Goal: Connect with others: Connect with others

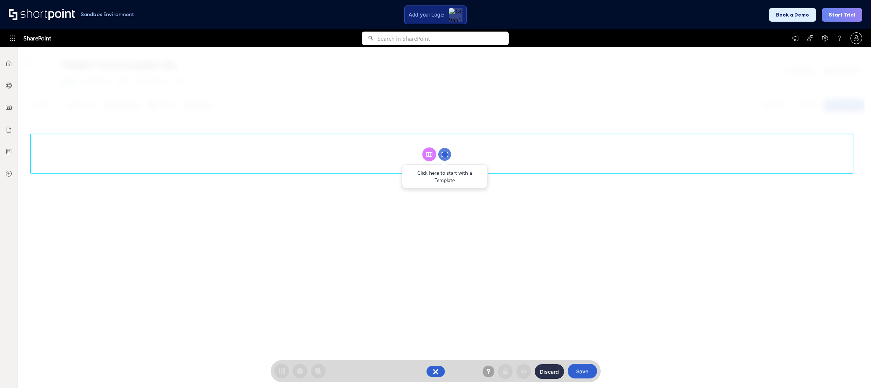
click at [427, 154] on rect at bounding box center [428, 154] width 5 height 4
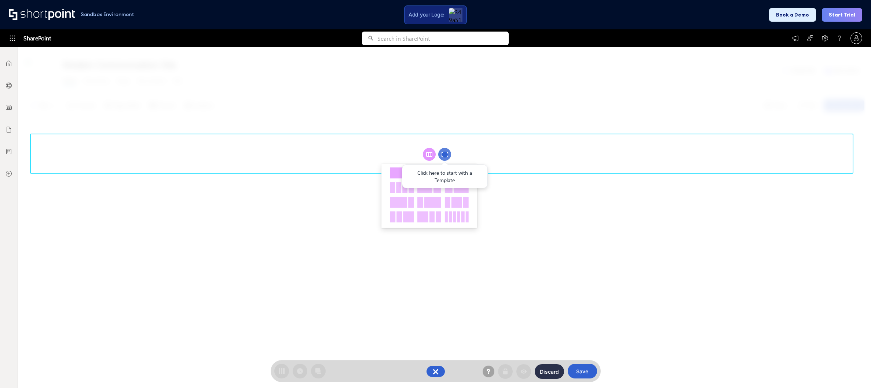
click at [395, 168] on div at bounding box center [402, 172] width 24 height 11
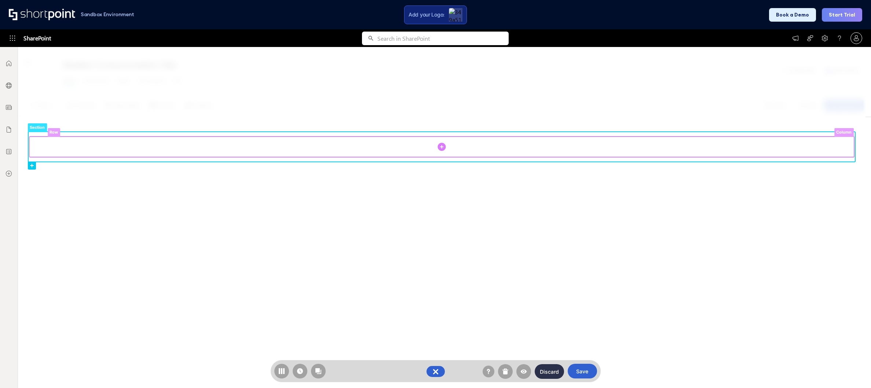
click at [438, 145] on rect at bounding box center [441, 146] width 825 height 21
click at [442, 146] on circle at bounding box center [442, 147] width 8 height 8
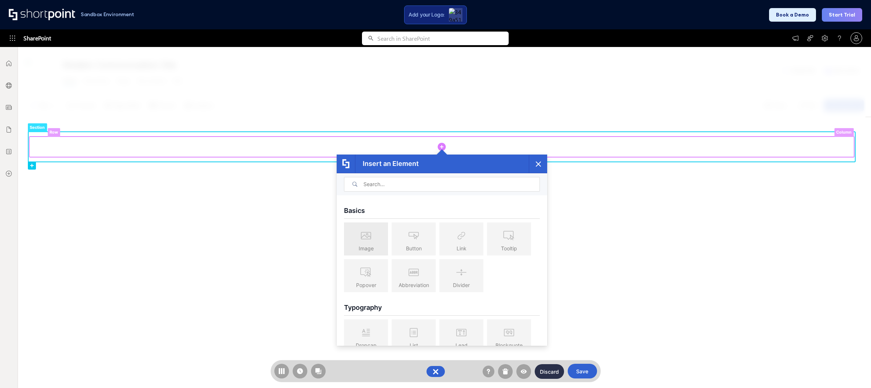
click at [370, 237] on icon at bounding box center [366, 235] width 10 height 7
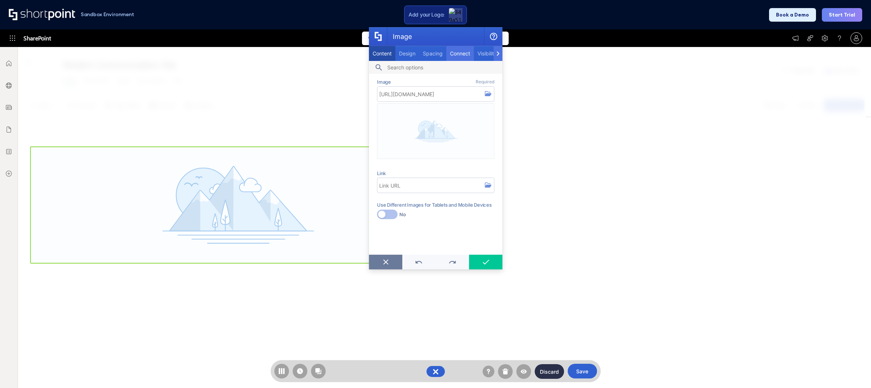
click at [460, 53] on span "Connect" at bounding box center [459, 53] width 20 height 6
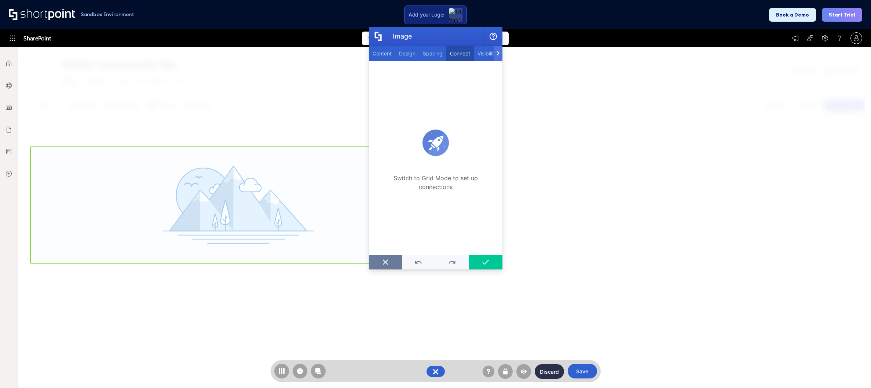
click at [425, 166] on div "Switch to Grid Mode to set up connections" at bounding box center [435, 158] width 133 height 194
click at [434, 189] on p "Switch to Grid Mode to set up connections" at bounding box center [435, 182] width 103 height 18
click at [435, 188] on p "Switch to Grid Mode to set up connections" at bounding box center [435, 182] width 103 height 18
click at [435, 187] on p "Switch to Grid Mode to set up connections" at bounding box center [435, 182] width 103 height 18
click at [447, 174] on p "Switch to Grid Mode to set up connections" at bounding box center [435, 182] width 103 height 18
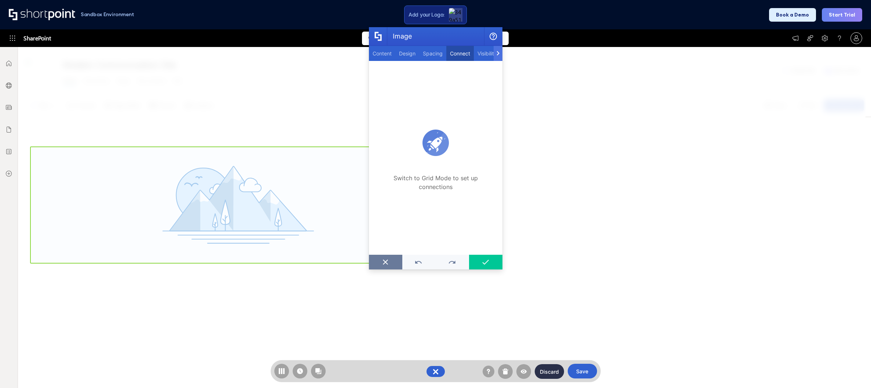
click at [447, 174] on p "Switch to Grid Mode to set up connections" at bounding box center [435, 182] width 103 height 18
click at [447, 180] on p "Switch to Grid Mode to set up connections" at bounding box center [435, 182] width 103 height 18
click at [389, 260] on icon "Image" at bounding box center [385, 261] width 7 height 5
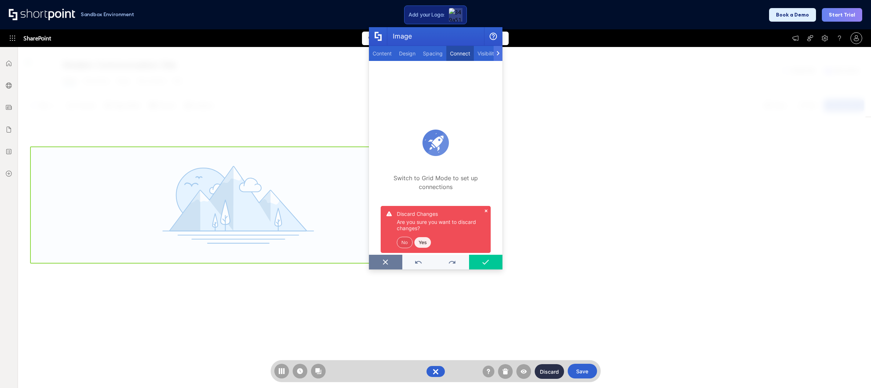
click at [425, 243] on button "Yes" at bounding box center [422, 242] width 17 height 11
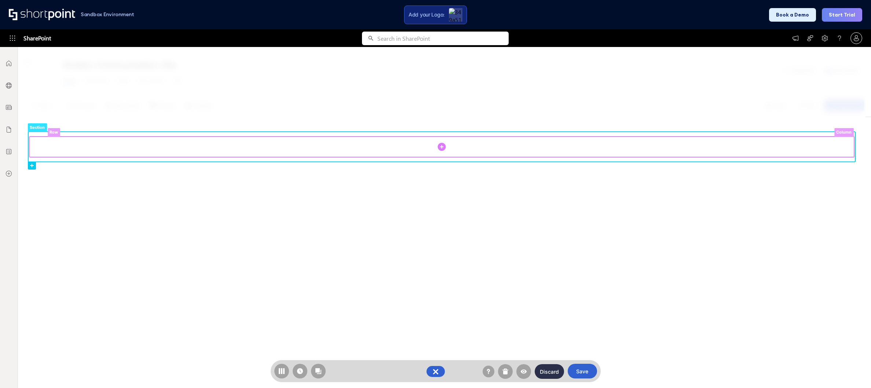
click at [441, 146] on circle at bounding box center [442, 147] width 8 height 8
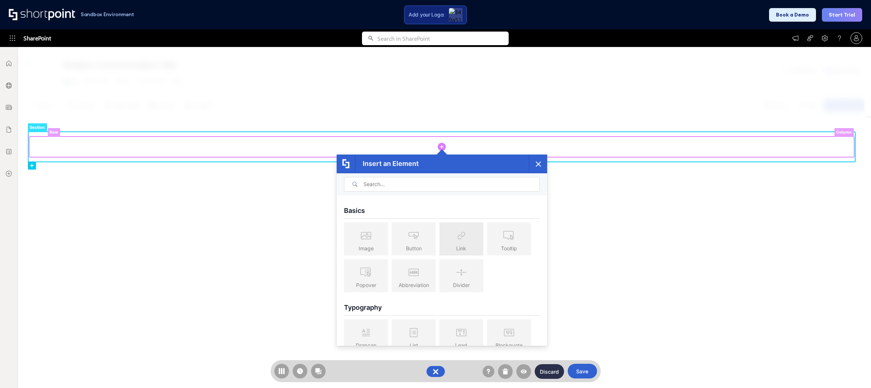
click at [468, 241] on icon at bounding box center [461, 235] width 15 height 19
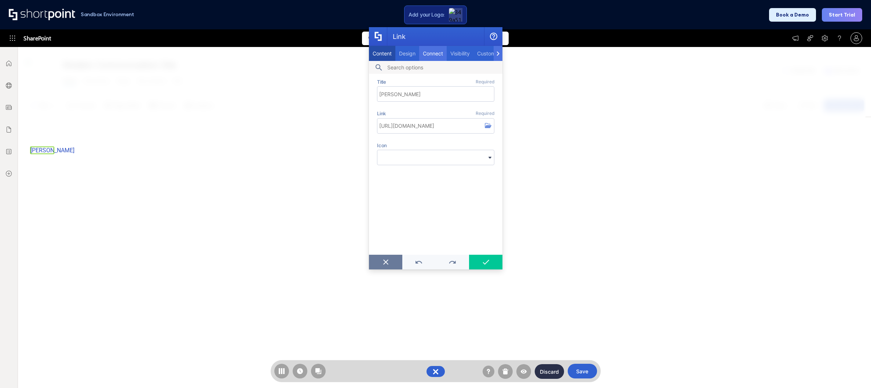
click at [431, 54] on span "Connect" at bounding box center [433, 53] width 20 height 6
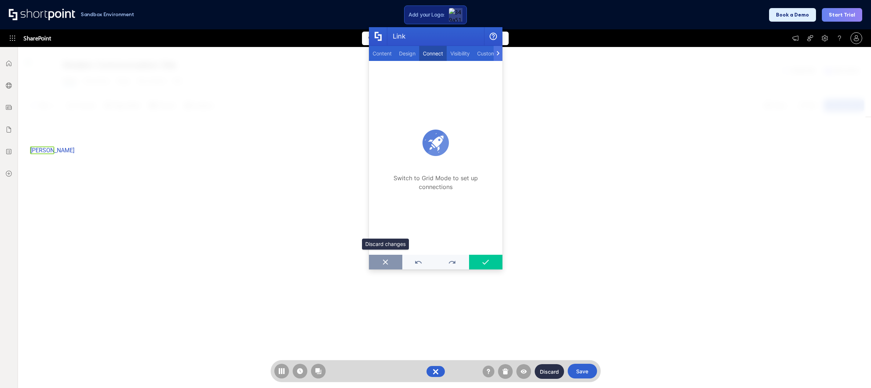
click at [385, 263] on icon "Link" at bounding box center [385, 261] width 7 height 5
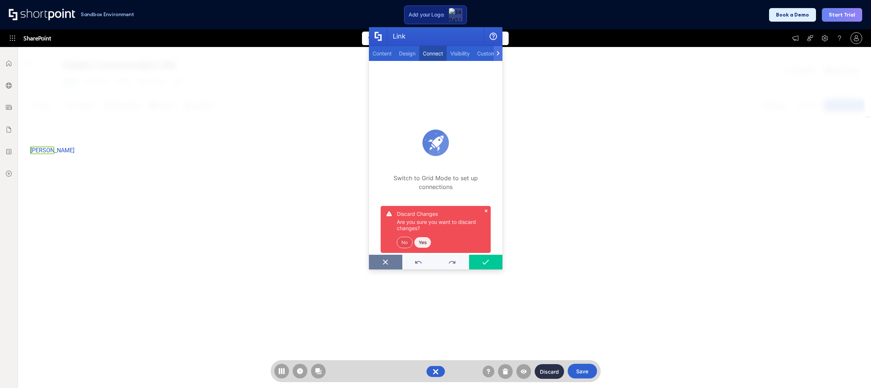
click at [420, 239] on button "Yes" at bounding box center [422, 242] width 17 height 11
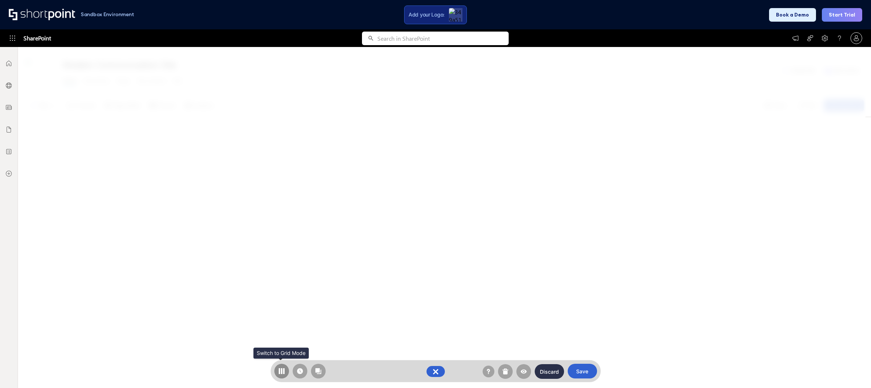
drag, startPoint x: 285, startPoint y: 367, endPoint x: 364, endPoint y: 241, distance: 149.0
click at [285, 367] on button at bounding box center [281, 370] width 15 height 15
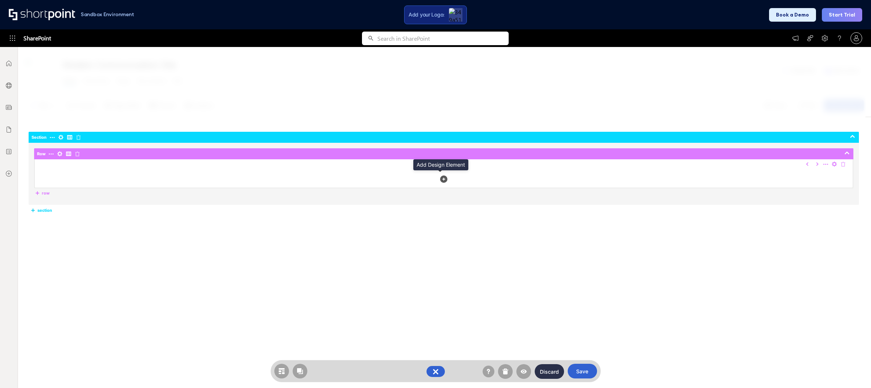
click at [440, 177] on div at bounding box center [443, 178] width 7 height 7
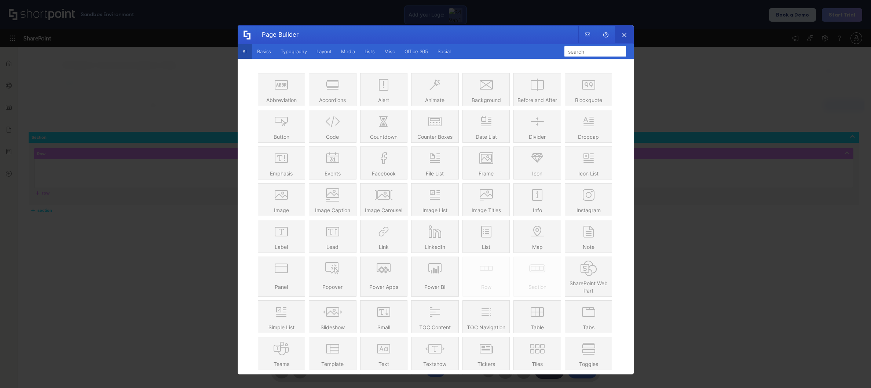
click at [630, 32] on button "button" at bounding box center [624, 35] width 18 height 18
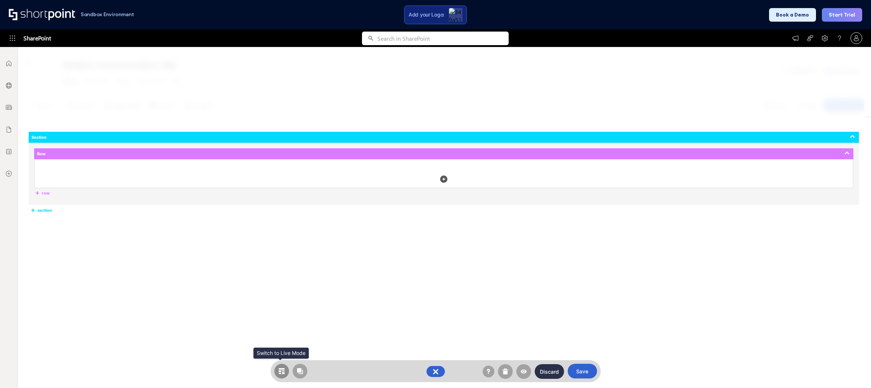
click at [283, 368] on rect at bounding box center [282, 368] width 6 height 1
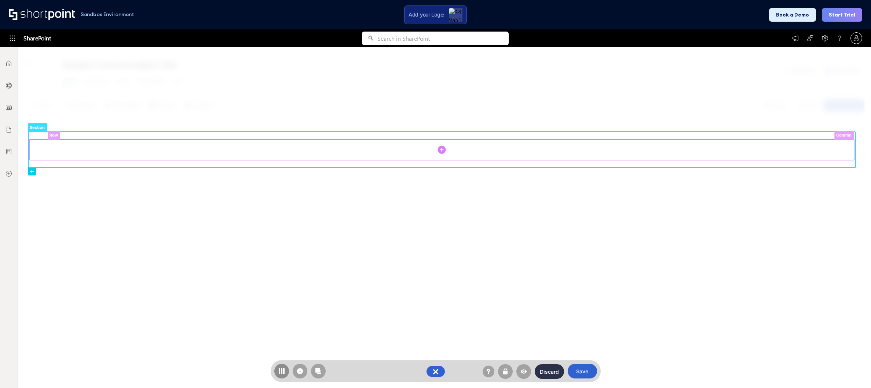
click at [443, 148] on circle at bounding box center [442, 150] width 8 height 8
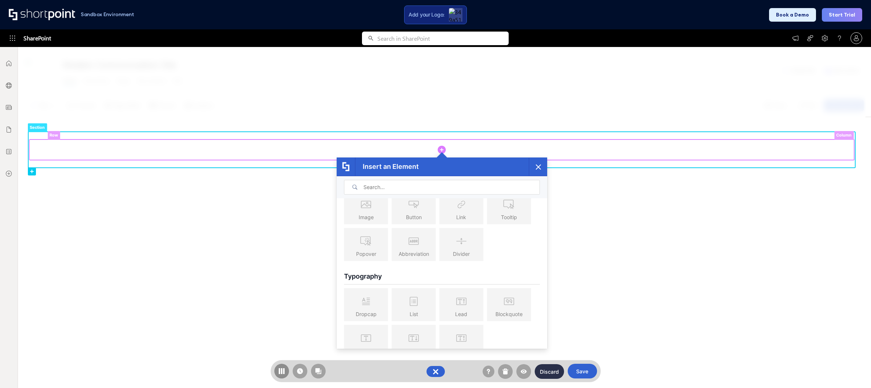
scroll to position [102, 0]
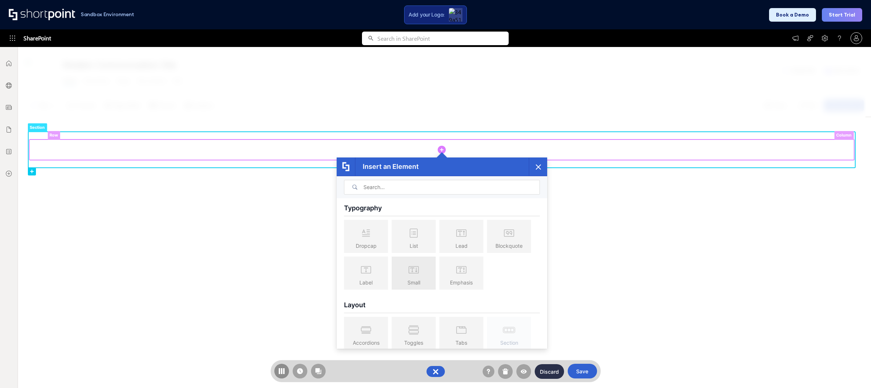
click at [416, 273] on icon at bounding box center [413, 269] width 15 height 19
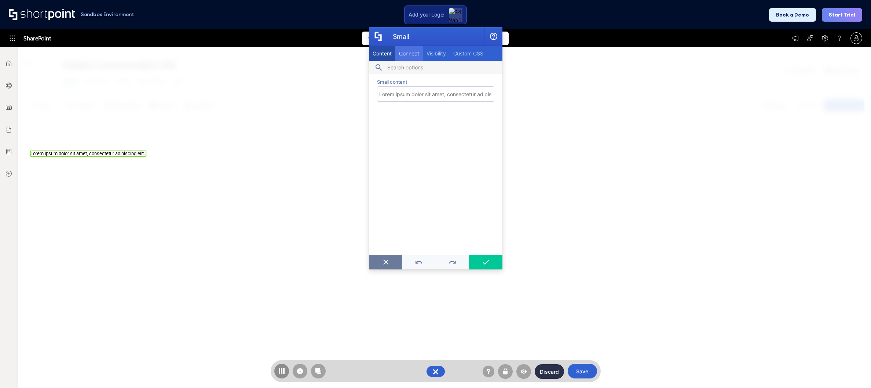
click at [407, 54] on span "Connect" at bounding box center [409, 53] width 20 height 6
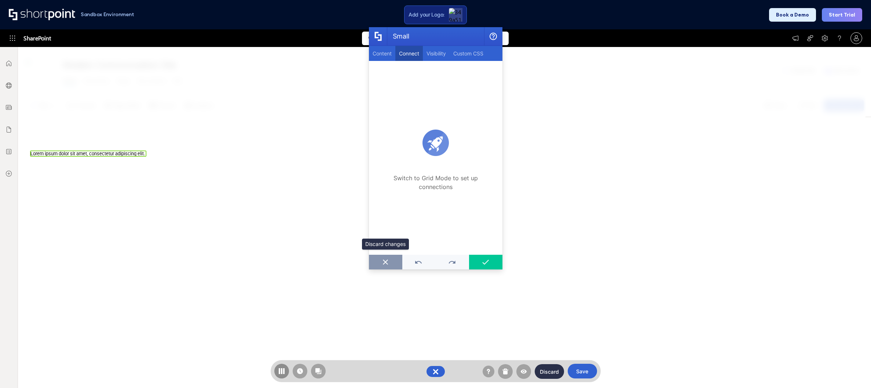
click at [385, 257] on button "Small" at bounding box center [385, 261] width 33 height 15
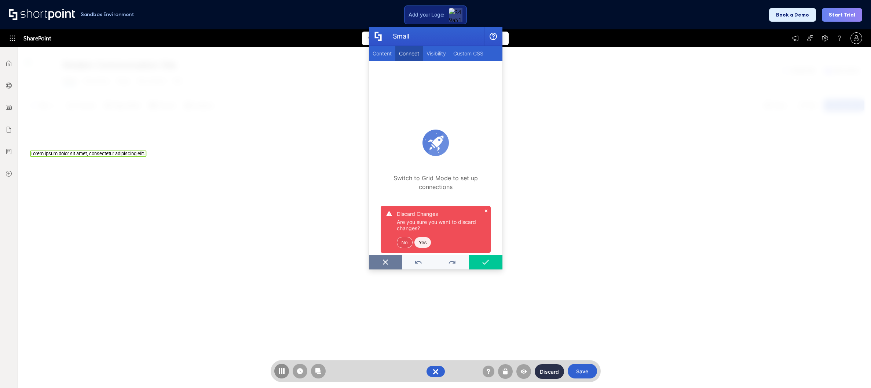
click at [422, 238] on button "Yes" at bounding box center [422, 242] width 17 height 11
